Goal: Task Accomplishment & Management: Use online tool/utility

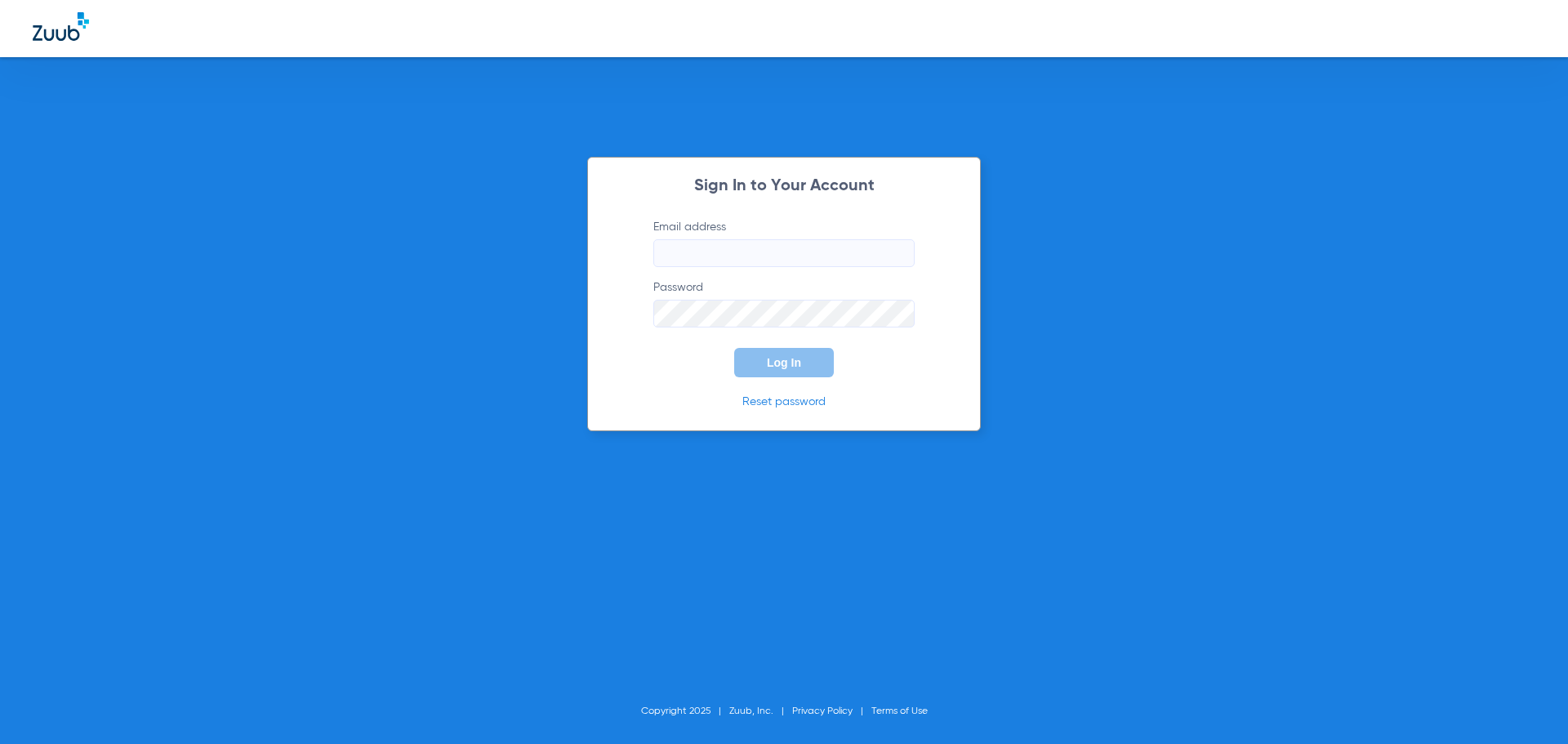
type input "[EMAIL_ADDRESS][DOMAIN_NAME]"
click at [783, 372] on button "Log In" at bounding box center [784, 363] width 99 height 30
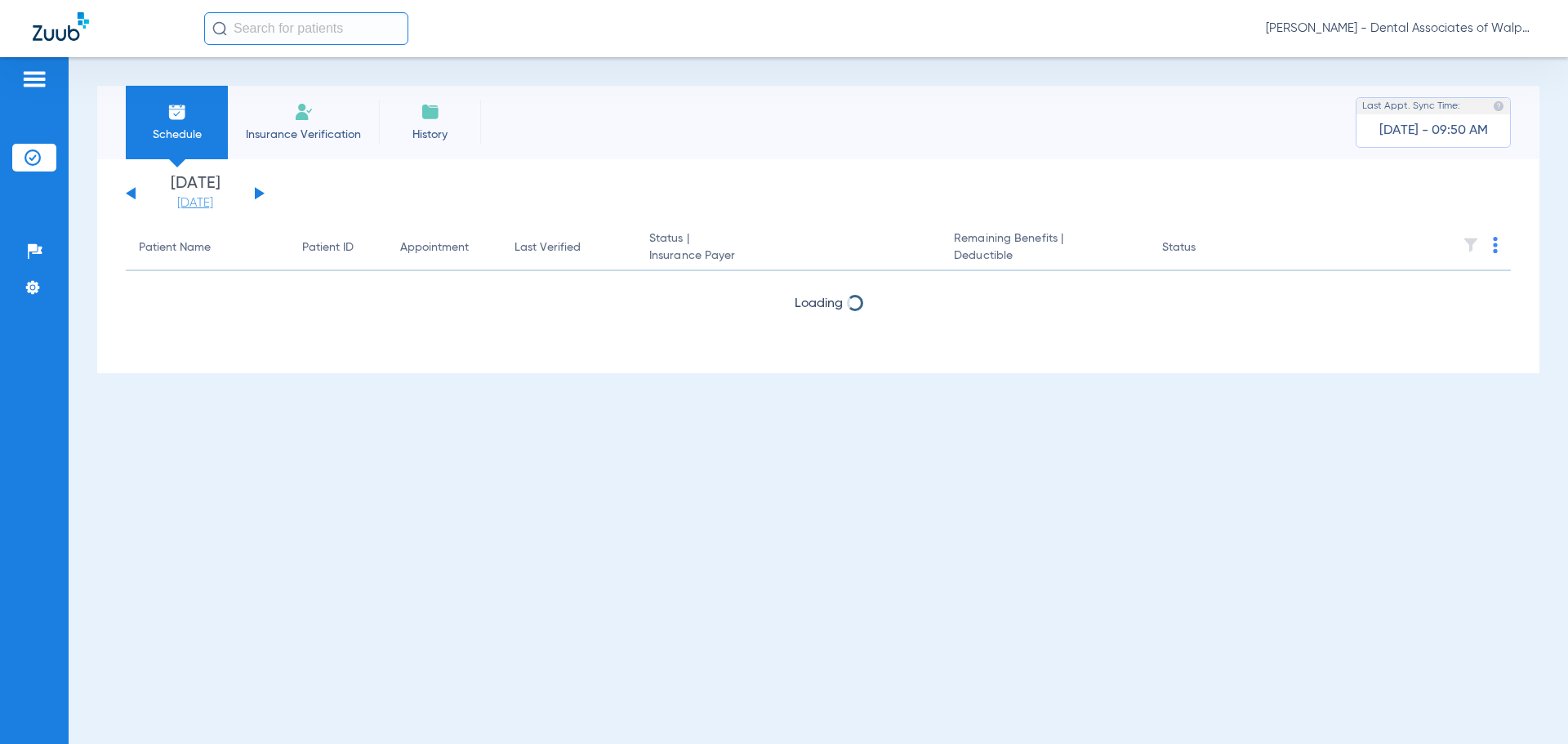
click at [179, 204] on link "[DATE]" at bounding box center [195, 203] width 98 height 16
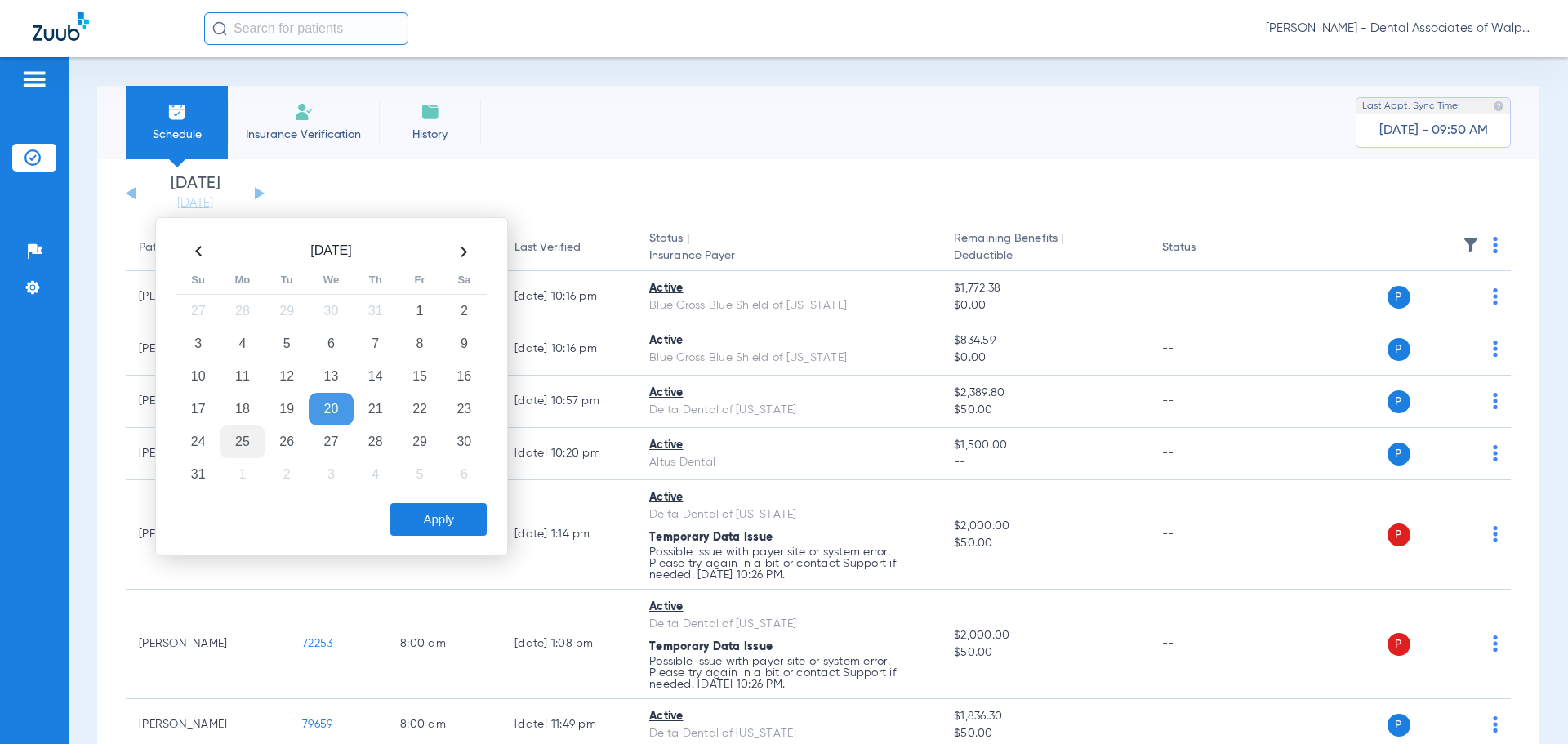
click at [240, 440] on td "25" at bounding box center [242, 441] width 44 height 33
click at [415, 516] on button "Apply" at bounding box center [438, 519] width 96 height 33
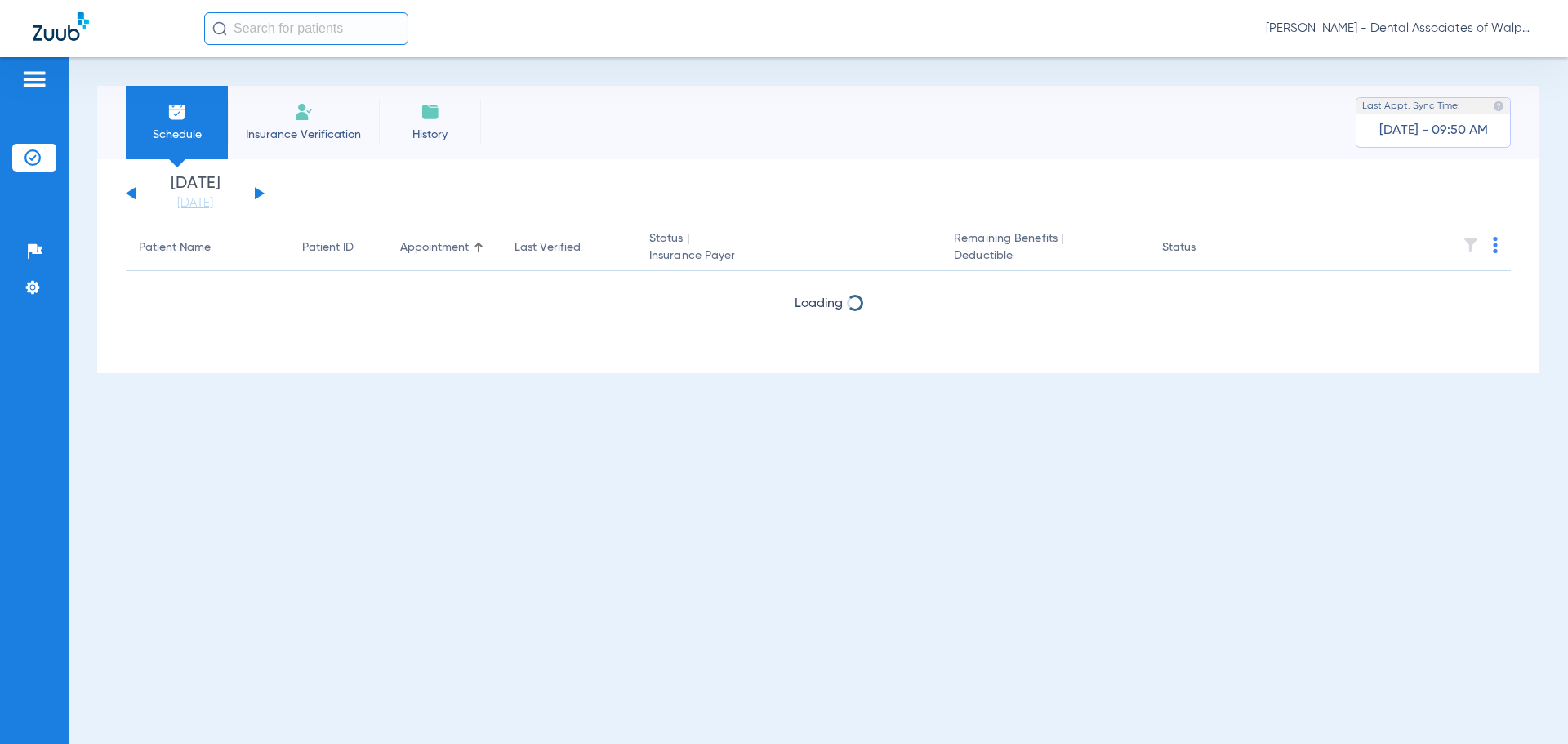
click at [300, 33] on input "text" at bounding box center [307, 28] width 204 height 33
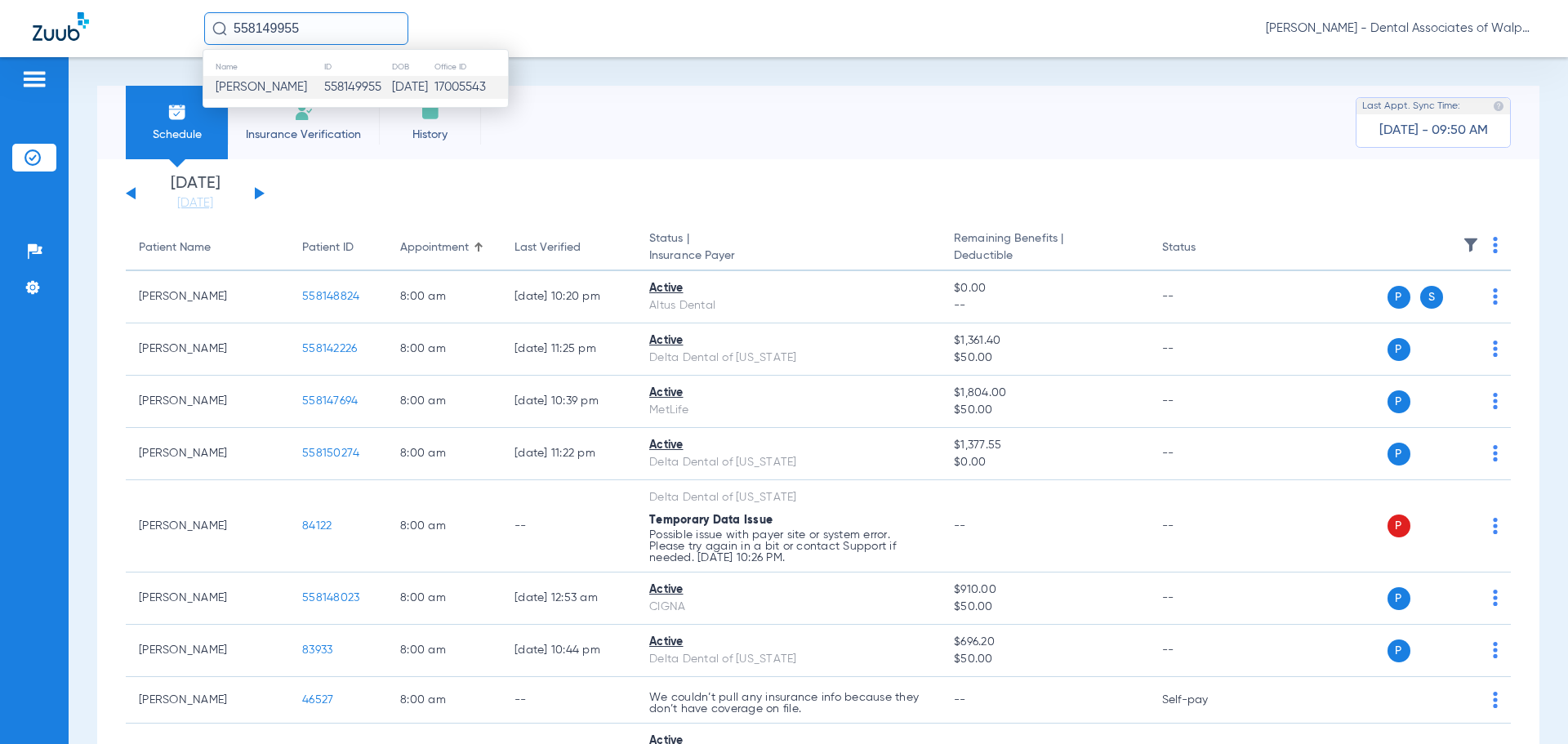
type input "558149955"
click at [324, 86] on td "558149955" at bounding box center [357, 87] width 67 height 23
